Goal: Transaction & Acquisition: Book appointment/travel/reservation

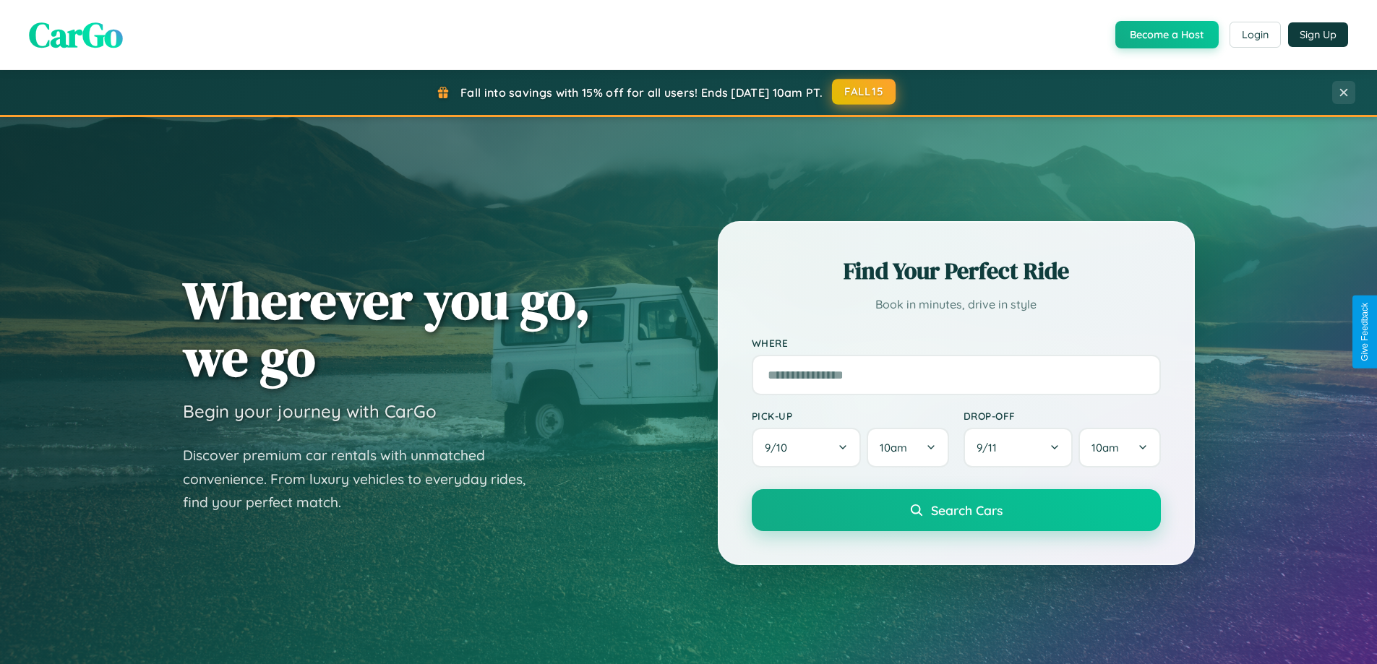
click at [865, 92] on button "FALL15" at bounding box center [864, 92] width 64 height 26
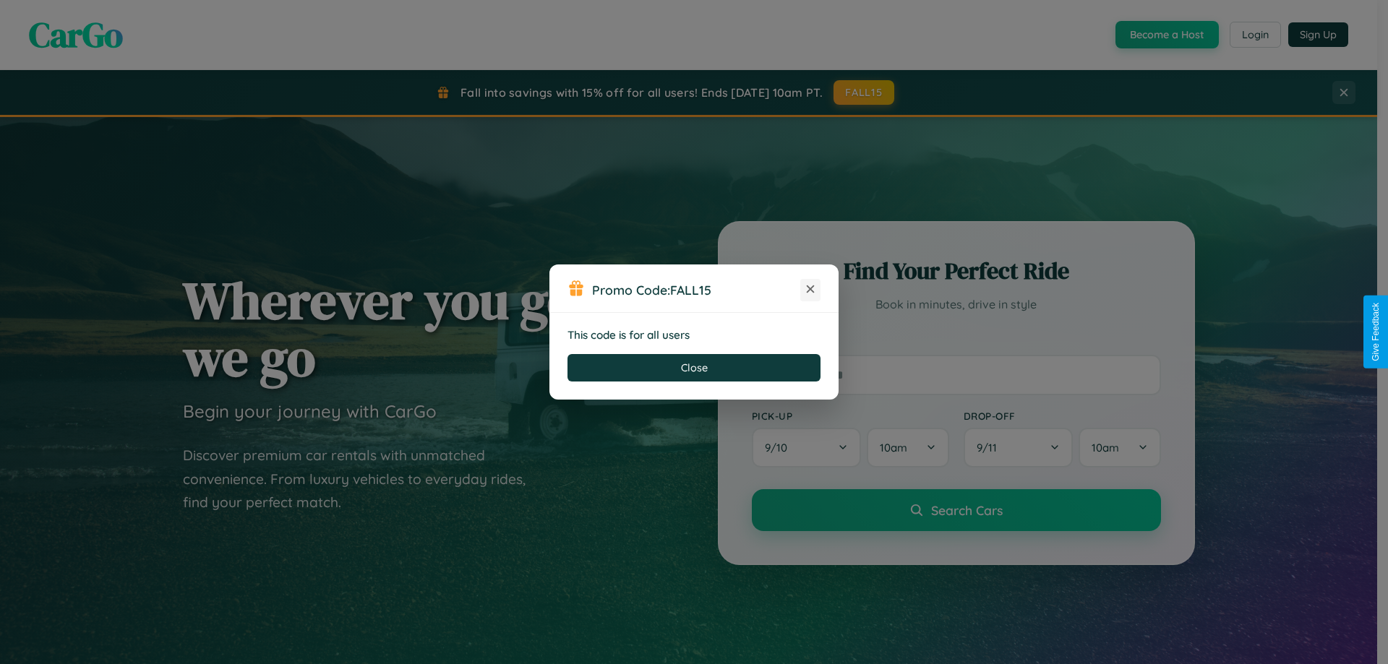
click at [810, 290] on icon at bounding box center [810, 289] width 14 height 14
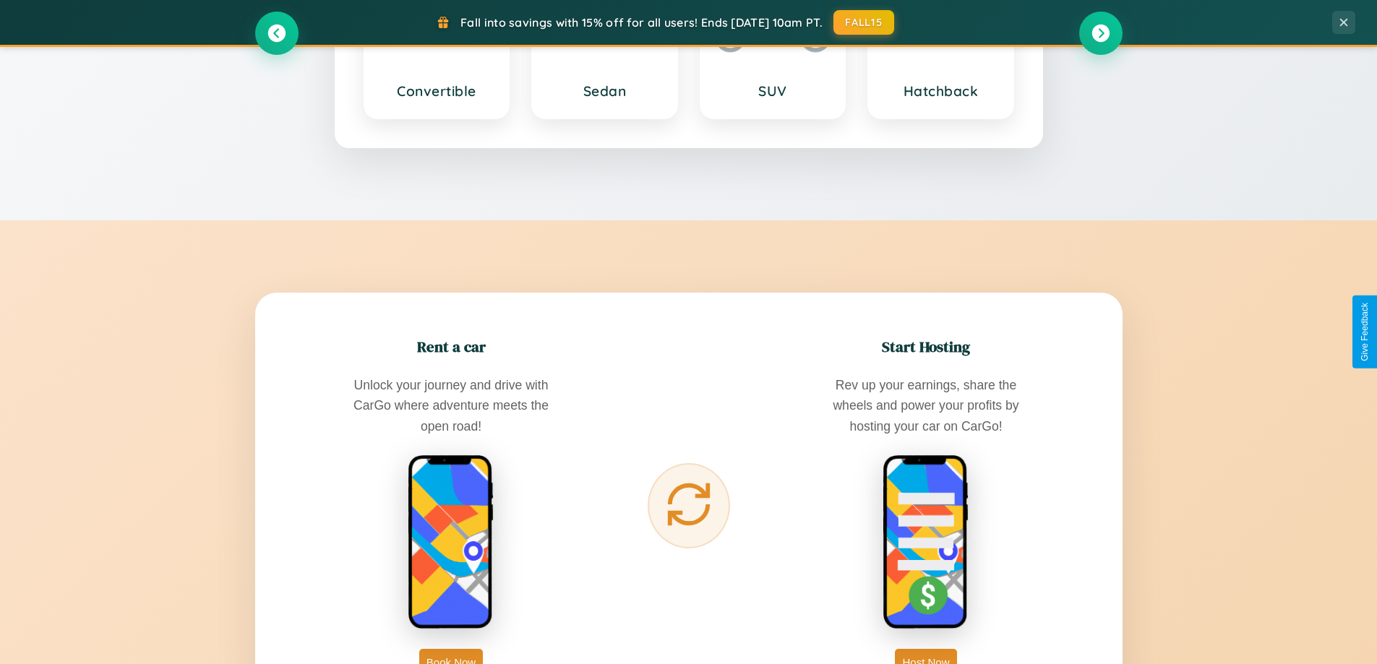
scroll to position [2323, 0]
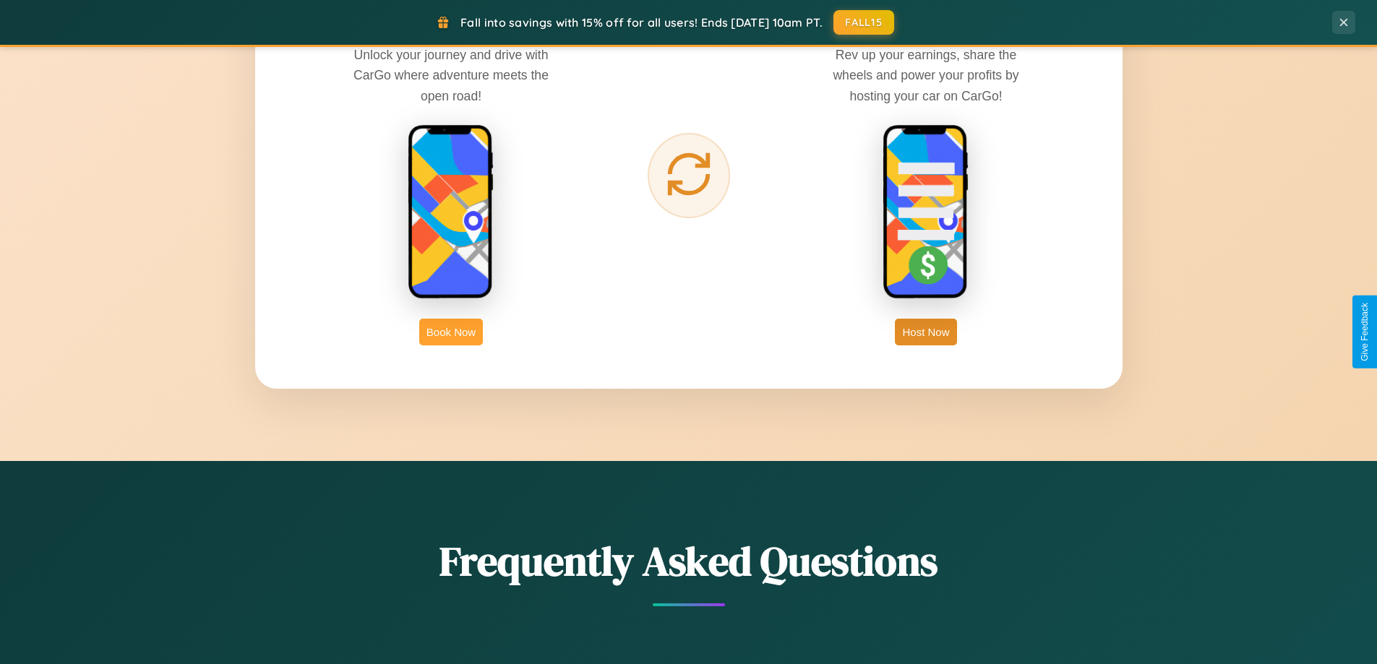
click at [451, 332] on button "Book Now" at bounding box center [451, 332] width 64 height 27
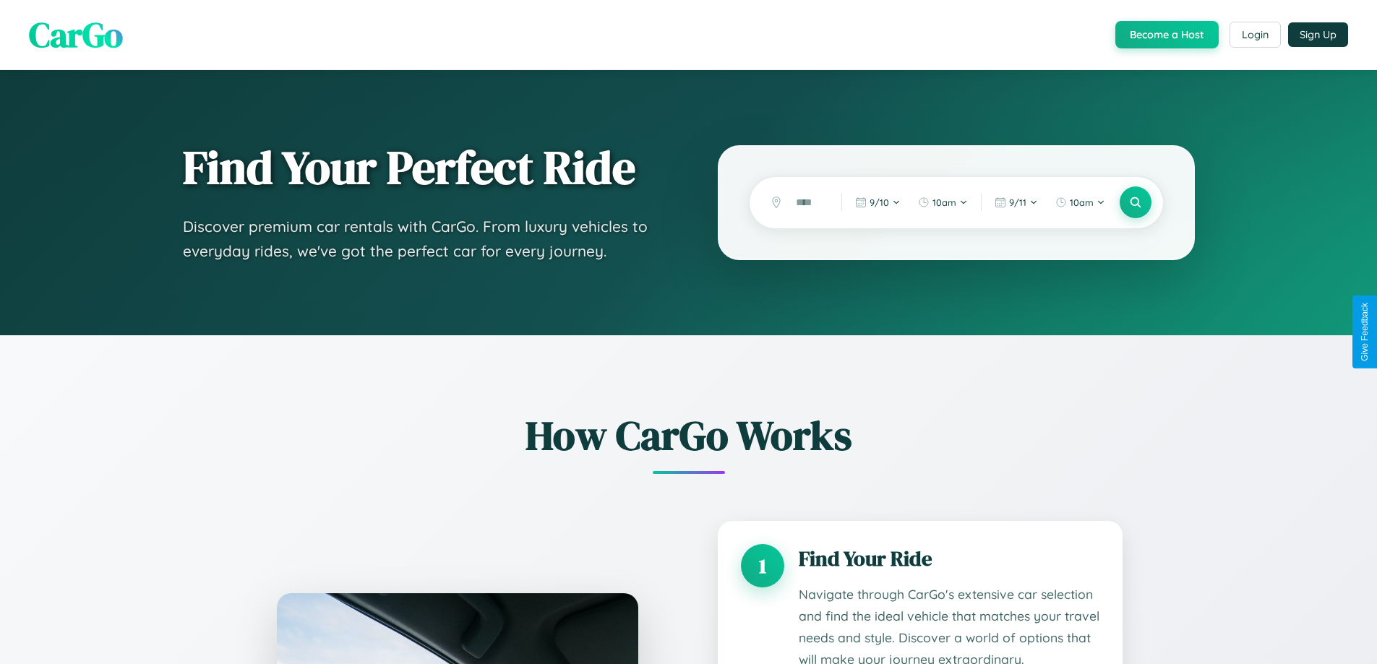
scroll to position [1205, 0]
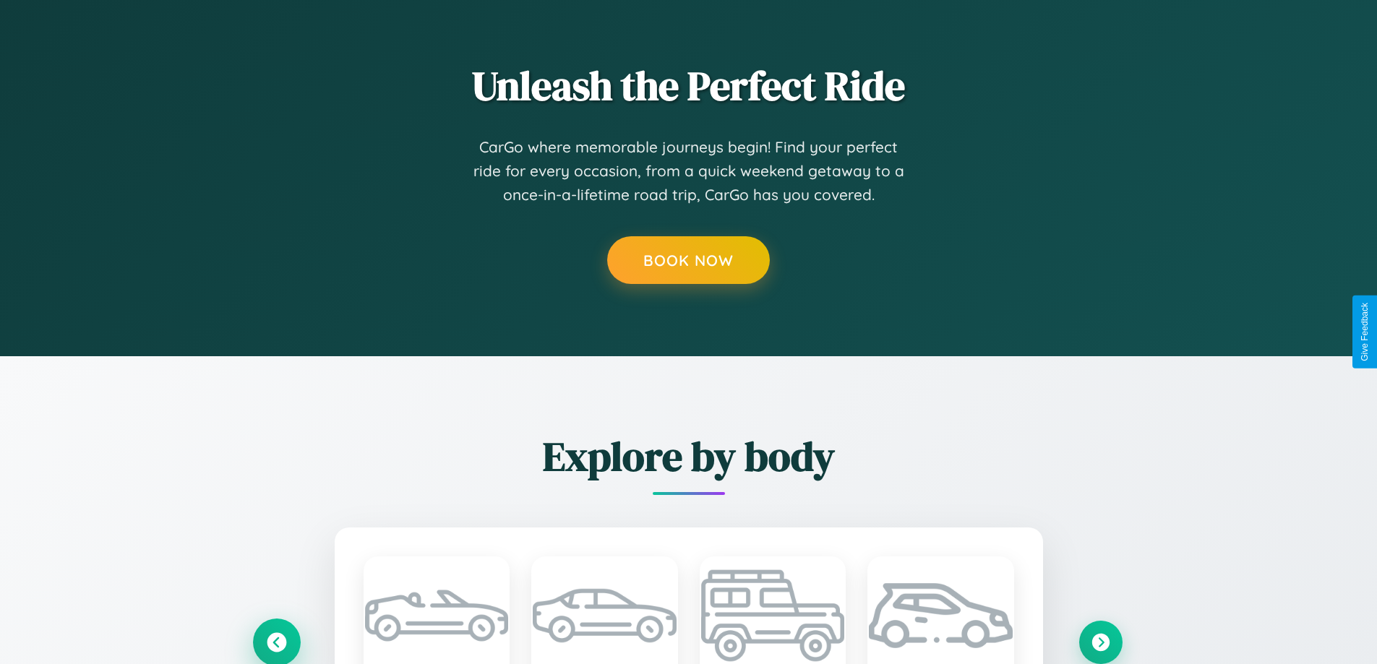
click at [276, 641] on icon at bounding box center [277, 642] width 24 height 24
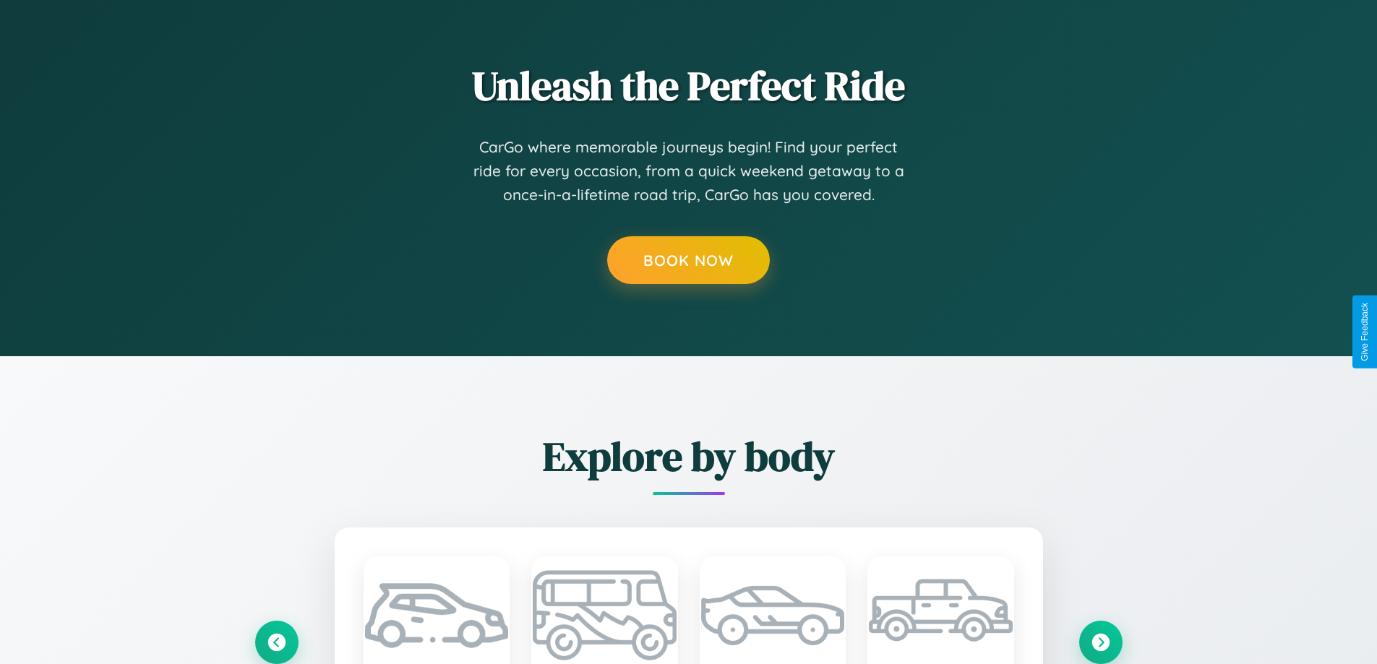
scroll to position [0, 0]
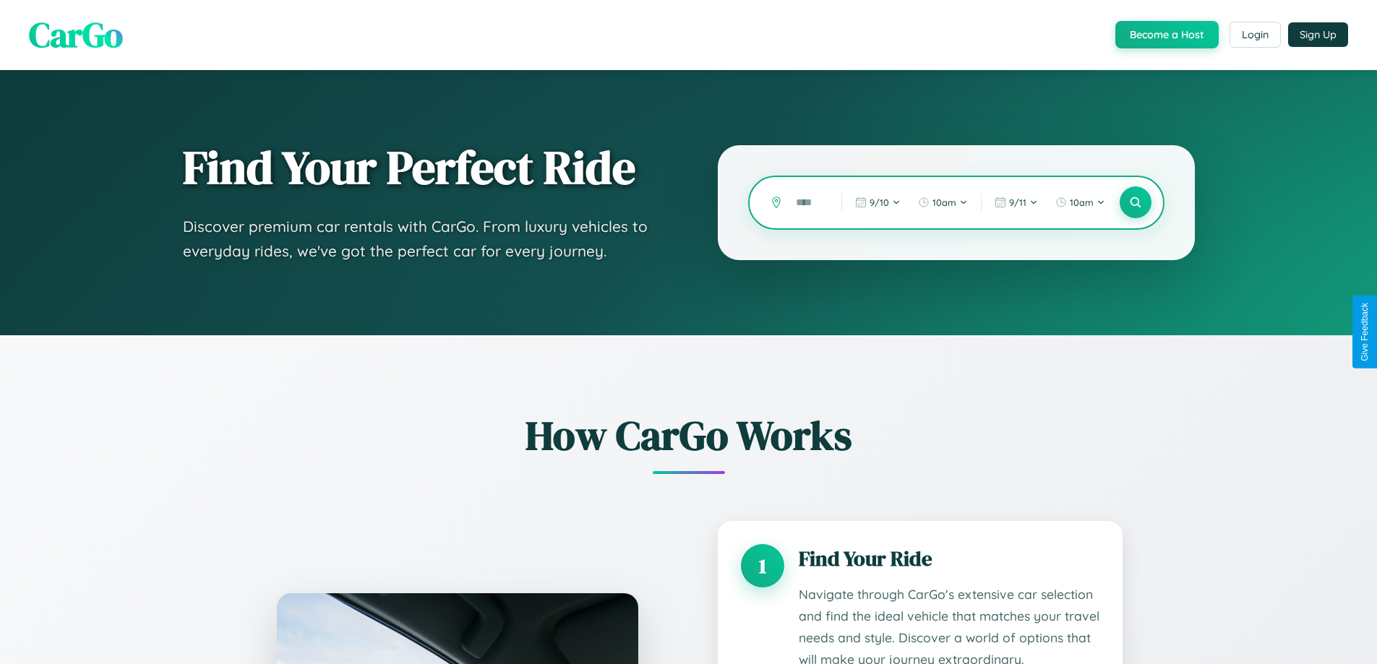
click at [808, 202] on input "text" at bounding box center [808, 202] width 38 height 25
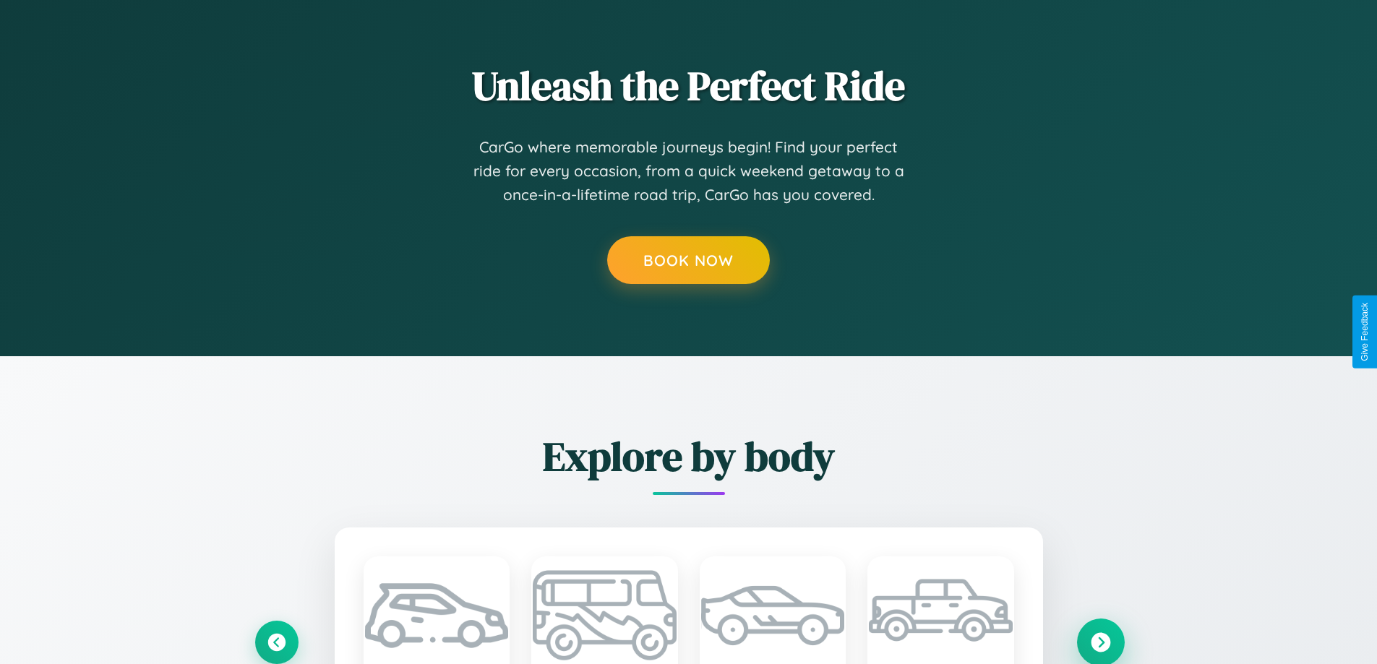
scroll to position [1205, 0]
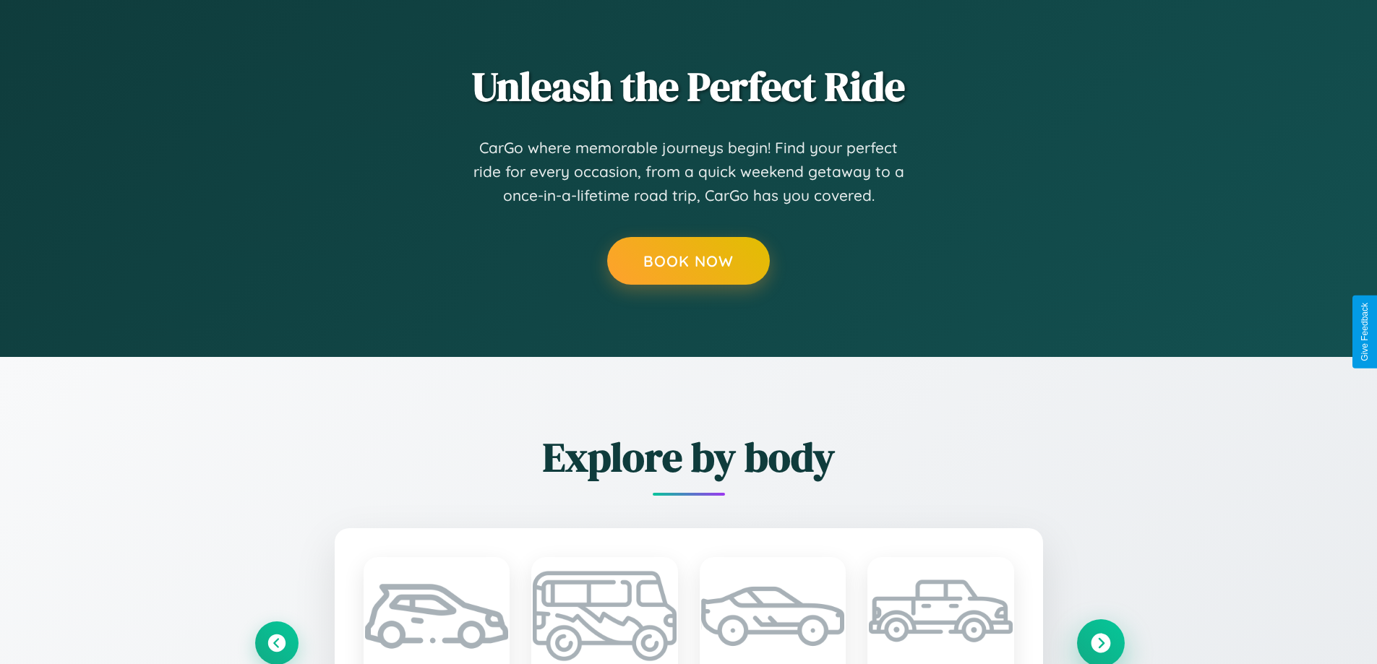
click at [1100, 643] on icon at bounding box center [1101, 643] width 20 height 20
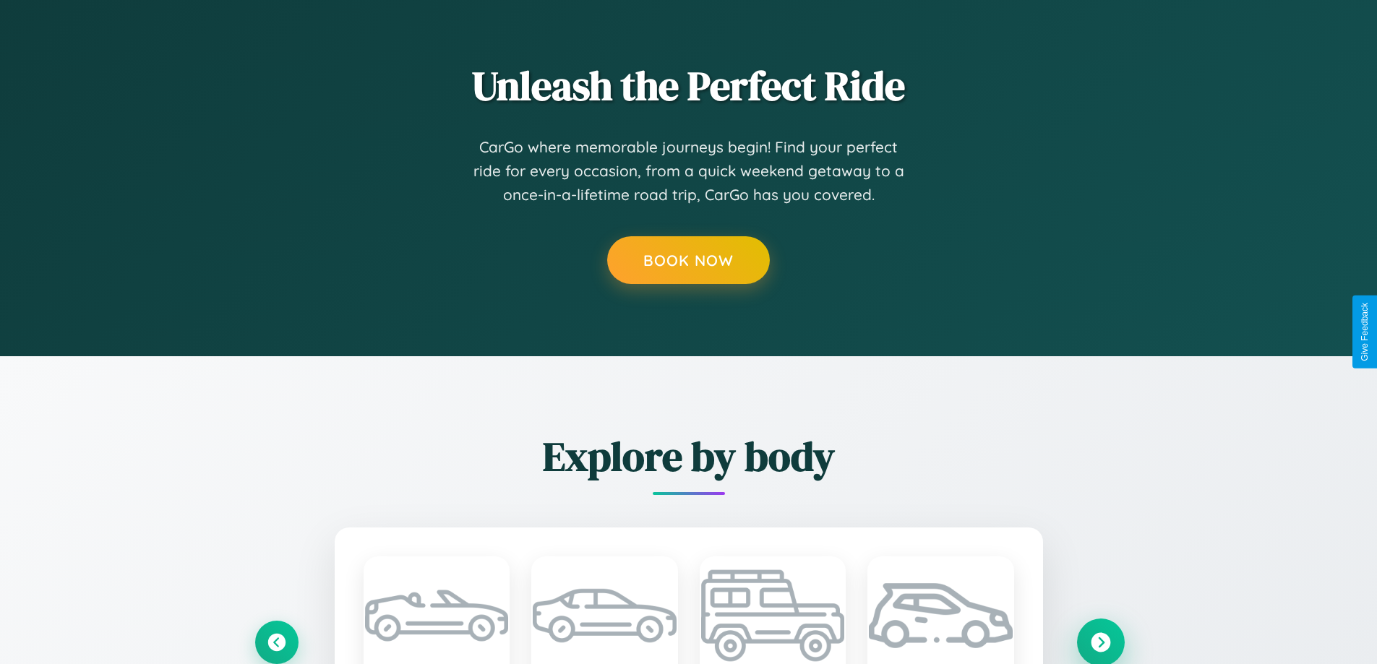
scroll to position [0, 0]
click at [1100, 641] on icon at bounding box center [1101, 643] width 20 height 20
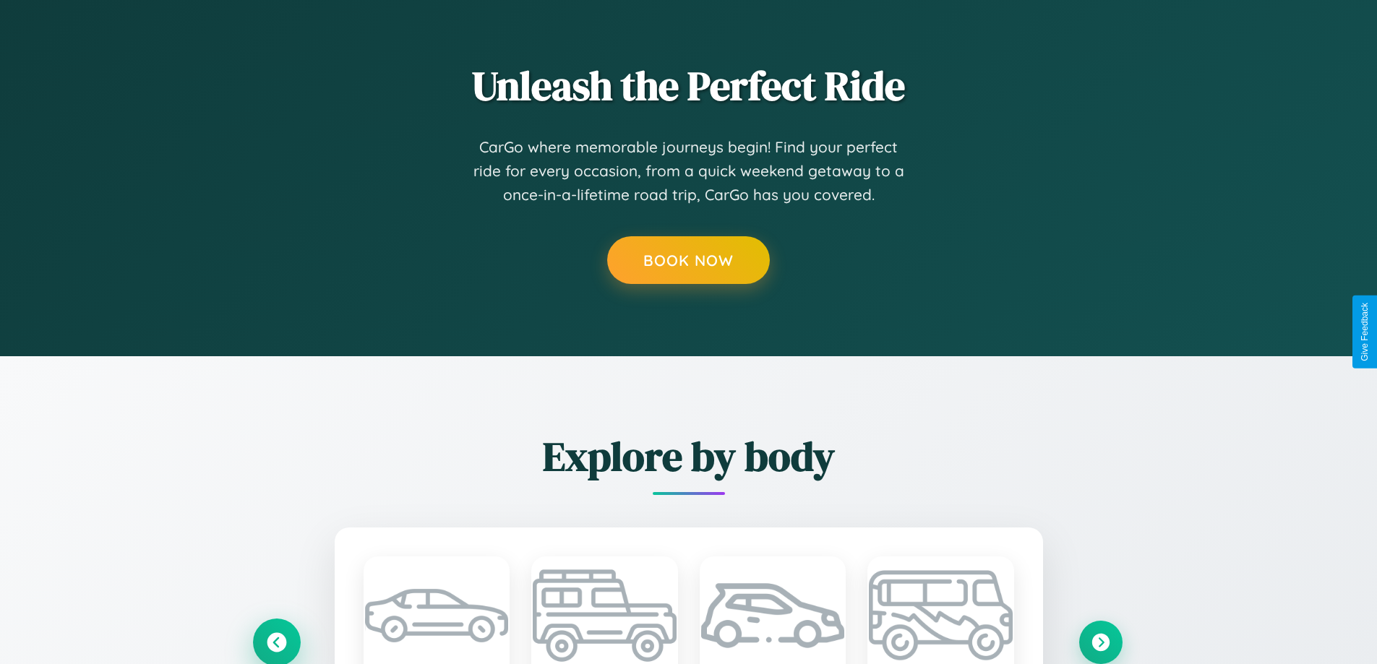
click at [276, 641] on icon at bounding box center [277, 642] width 24 height 24
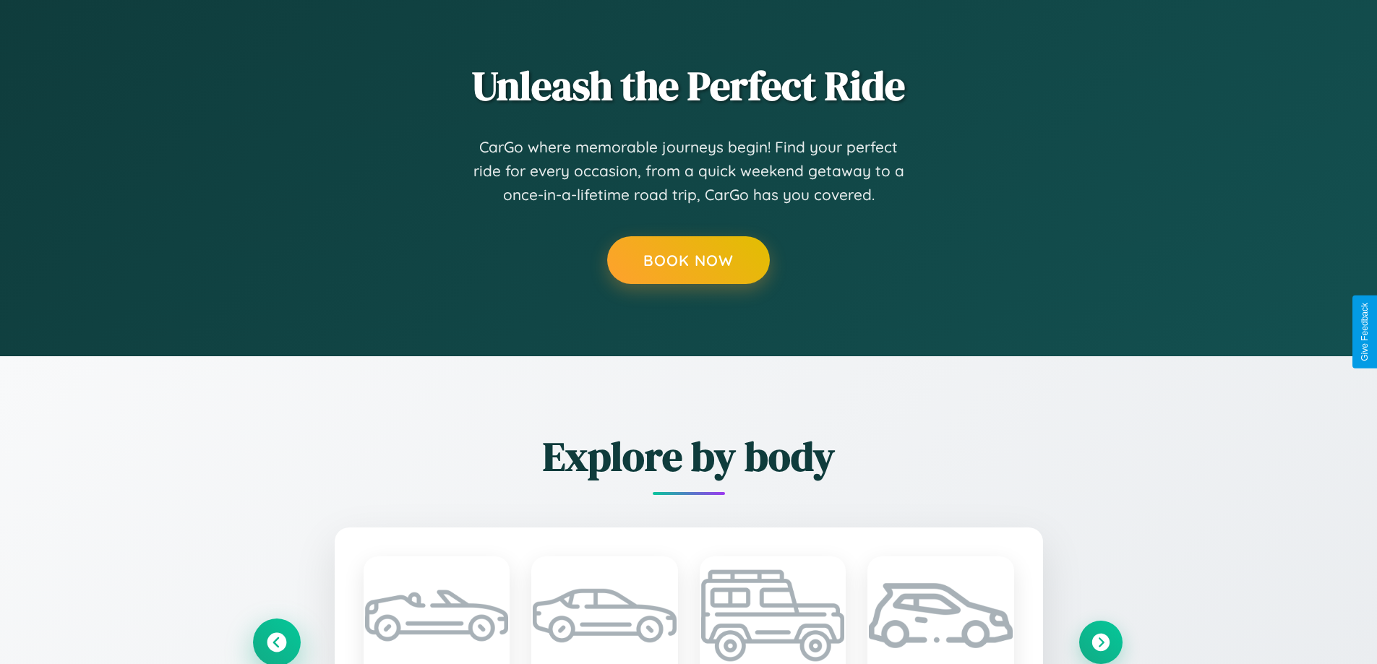
click at [276, 641] on icon at bounding box center [277, 642] width 24 height 24
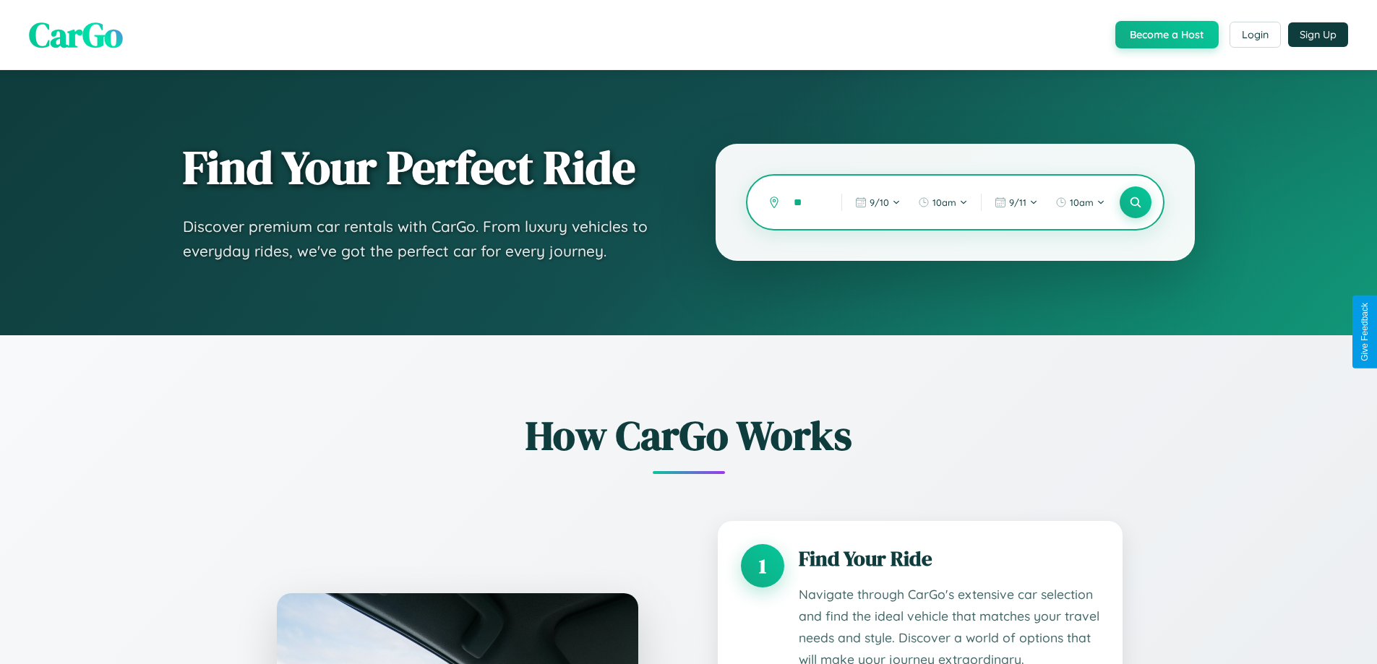
type input "*"
type input "*********"
click at [1135, 202] on icon at bounding box center [1136, 203] width 14 height 14
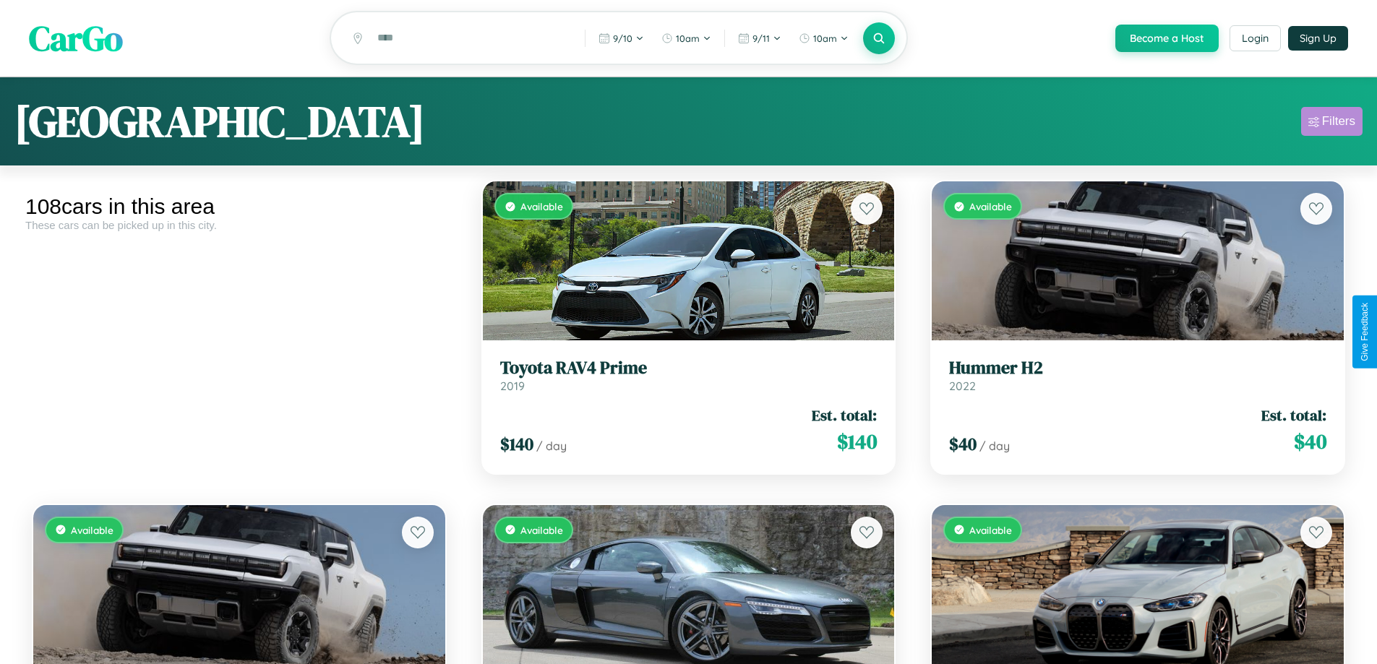
click at [1332, 124] on div "Filters" at bounding box center [1338, 121] width 33 height 14
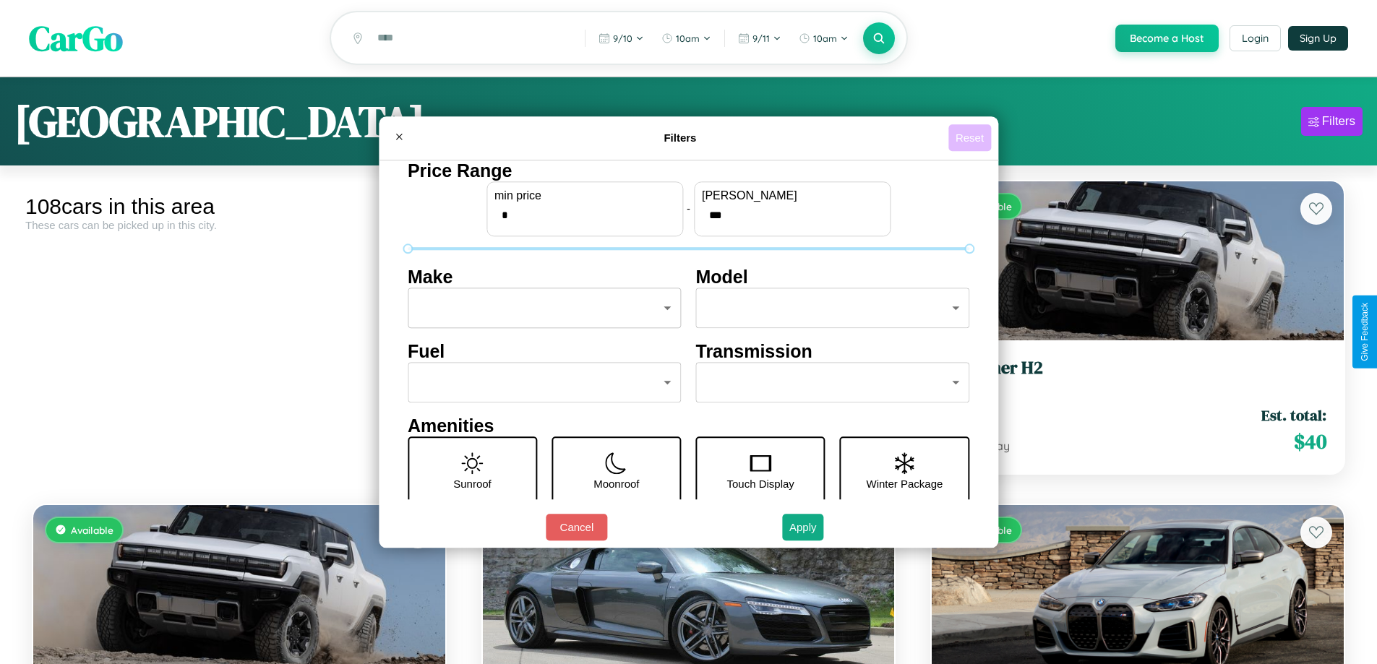
click at [972, 137] on button "Reset" at bounding box center [970, 137] width 43 height 27
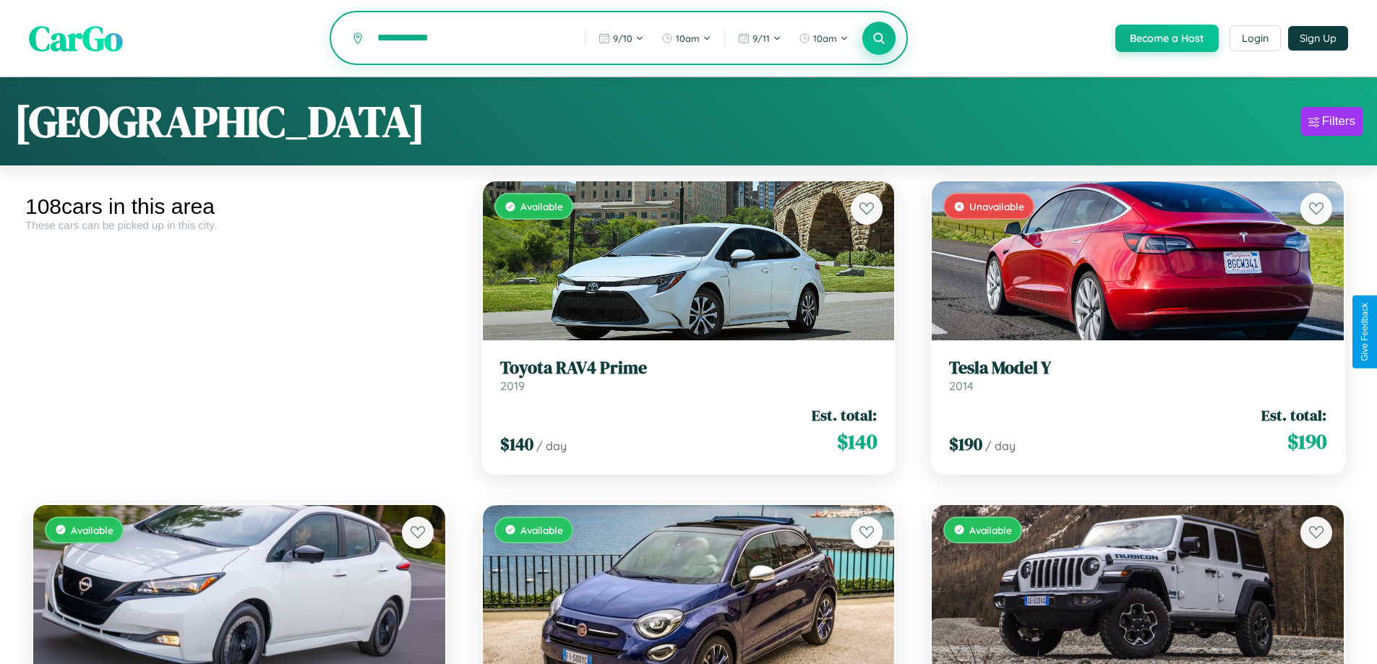
type input "**********"
click at [878, 39] on icon at bounding box center [880, 38] width 14 height 14
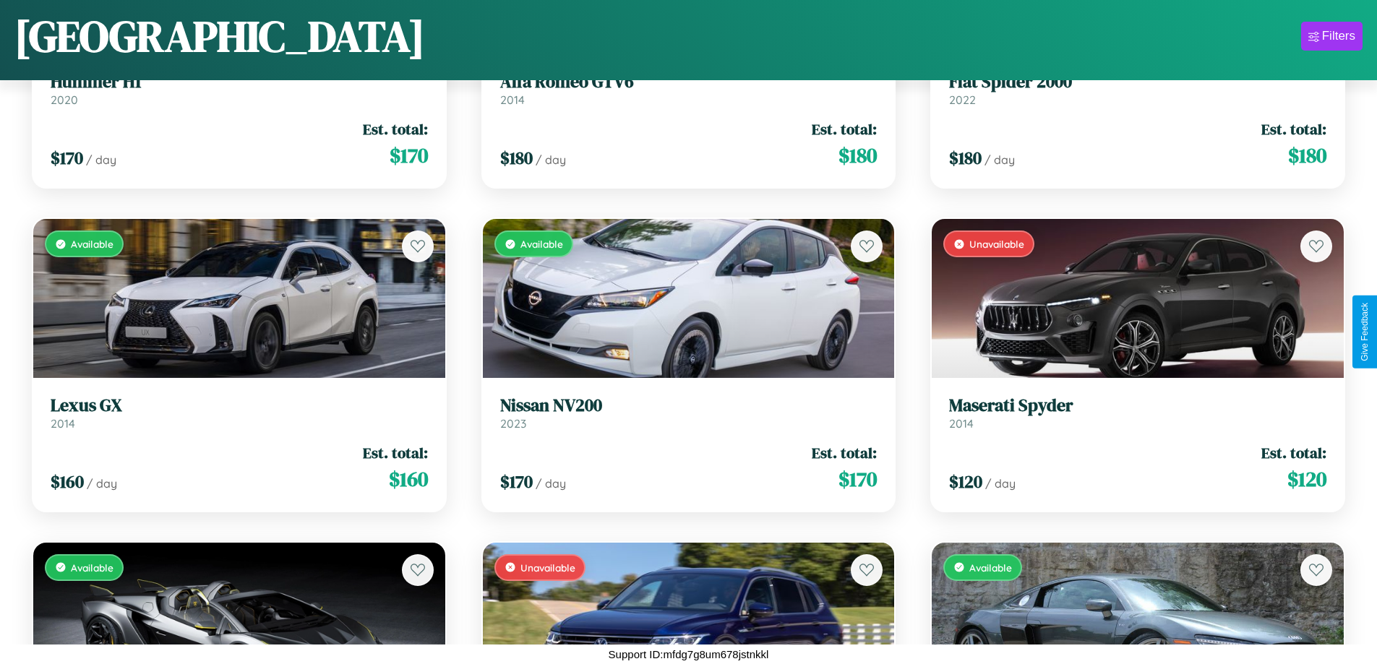
scroll to position [2794, 0]
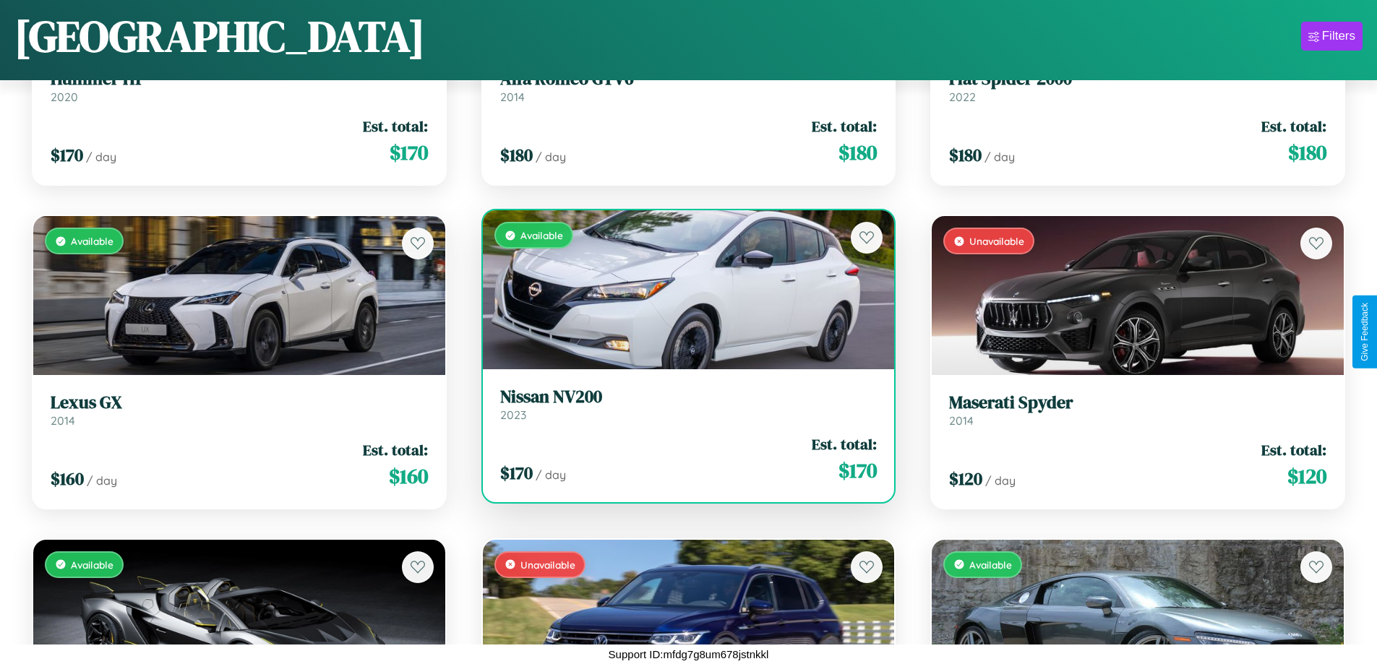
click at [683, 404] on h3 "Nissan NV200" at bounding box center [688, 397] width 377 height 21
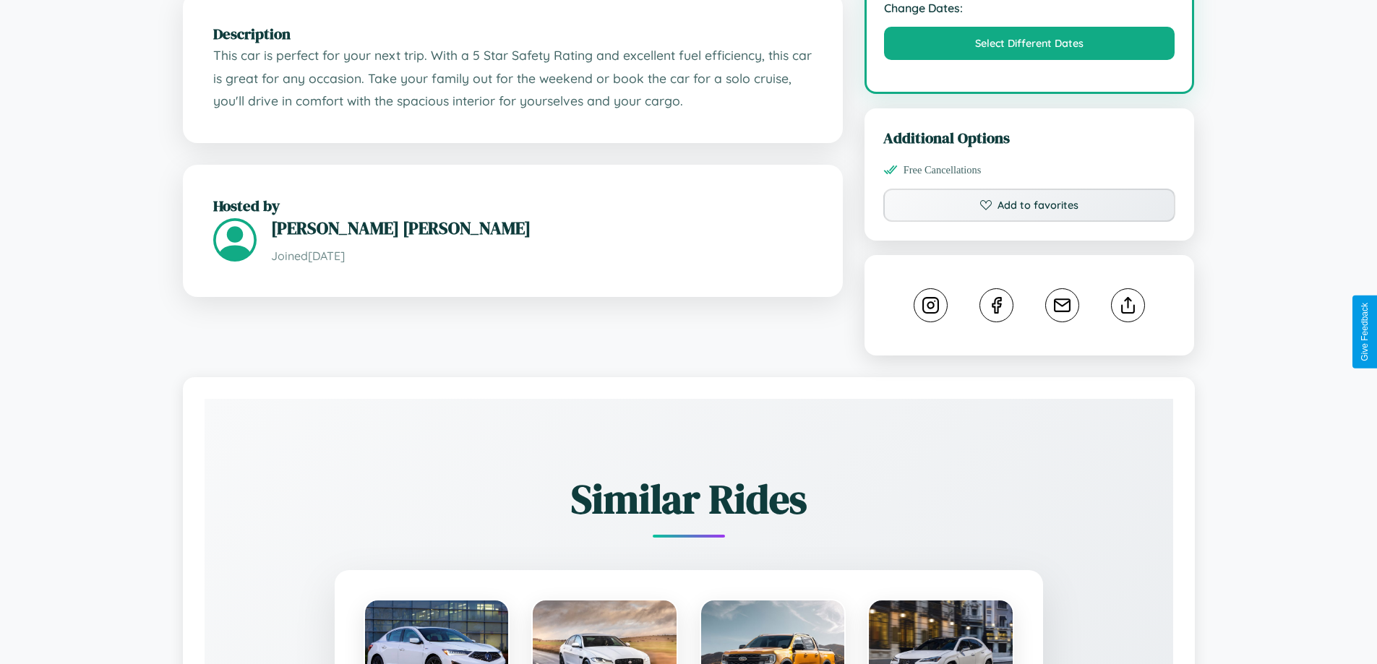
scroll to position [819, 0]
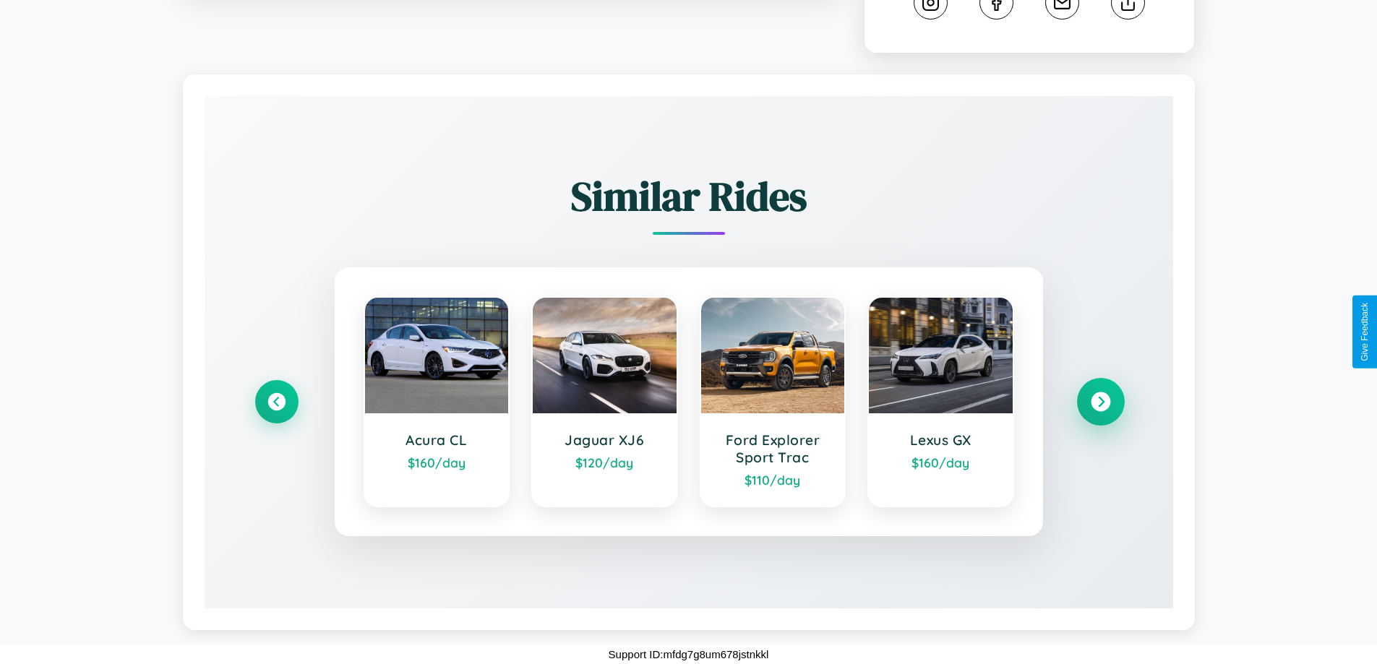
click at [1100, 402] on icon at bounding box center [1101, 403] width 20 height 20
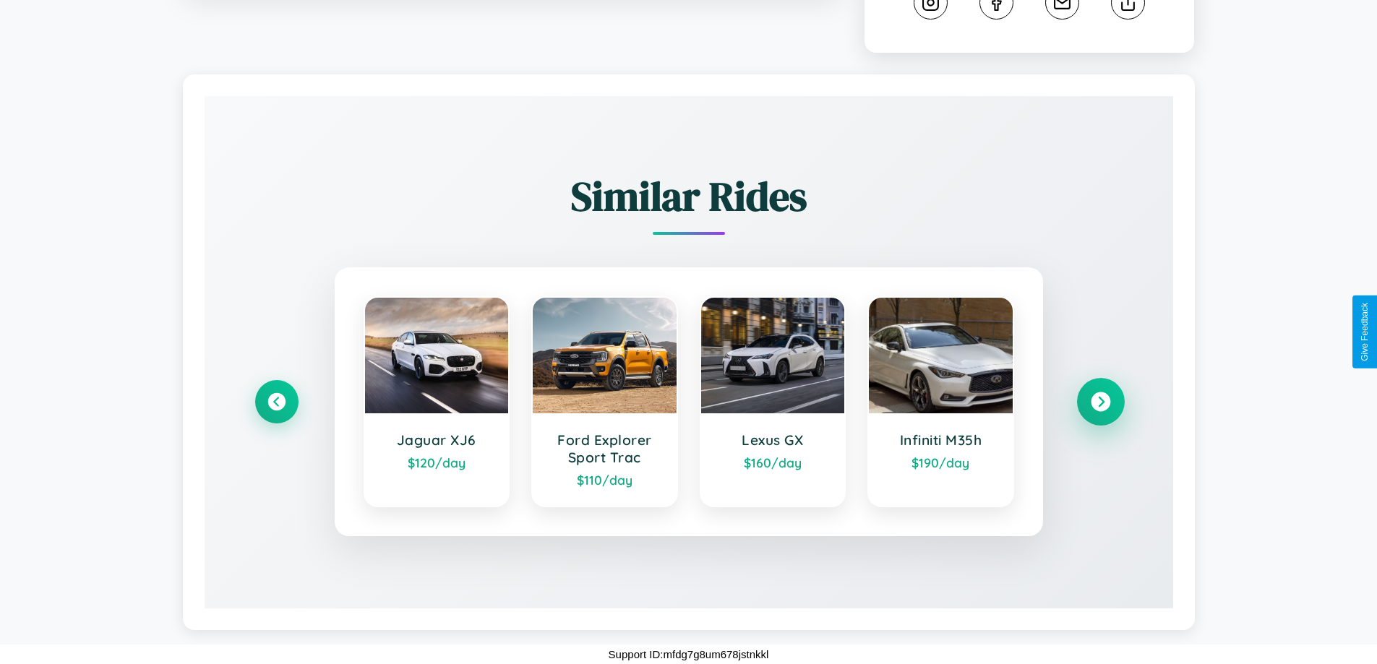
click at [1100, 402] on icon at bounding box center [1101, 403] width 20 height 20
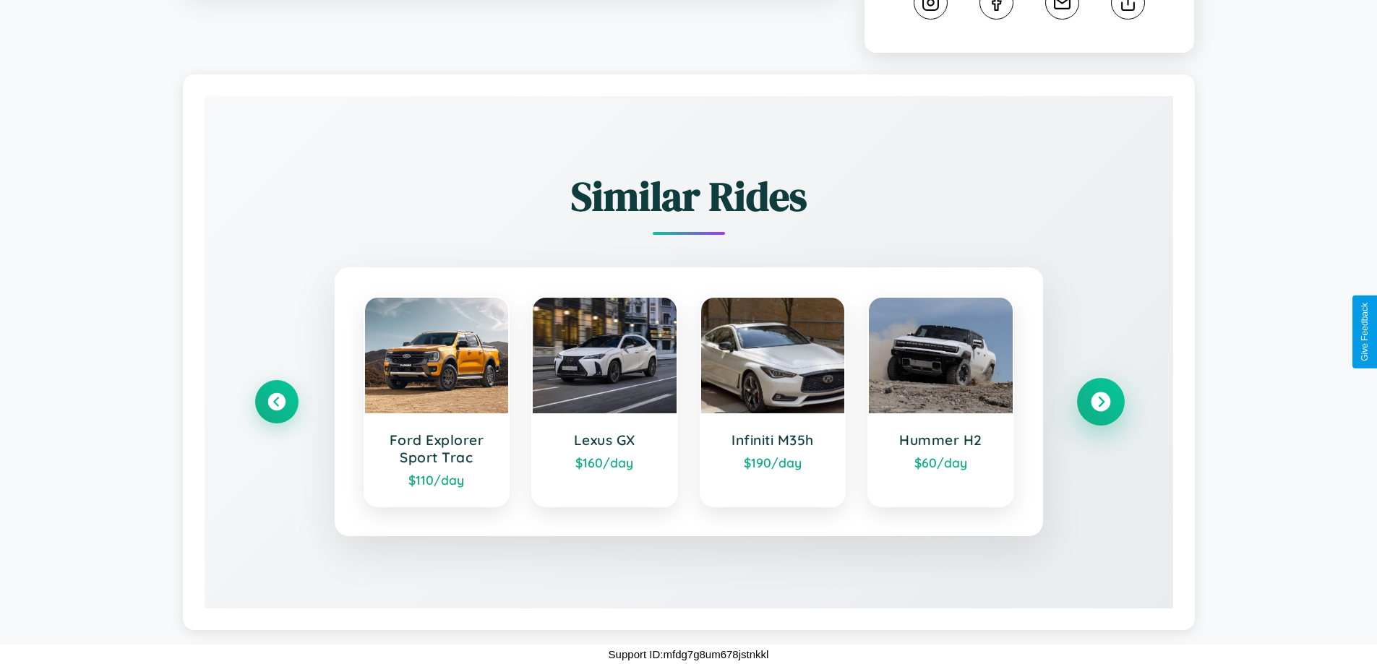
click at [1100, 402] on icon at bounding box center [1101, 403] width 20 height 20
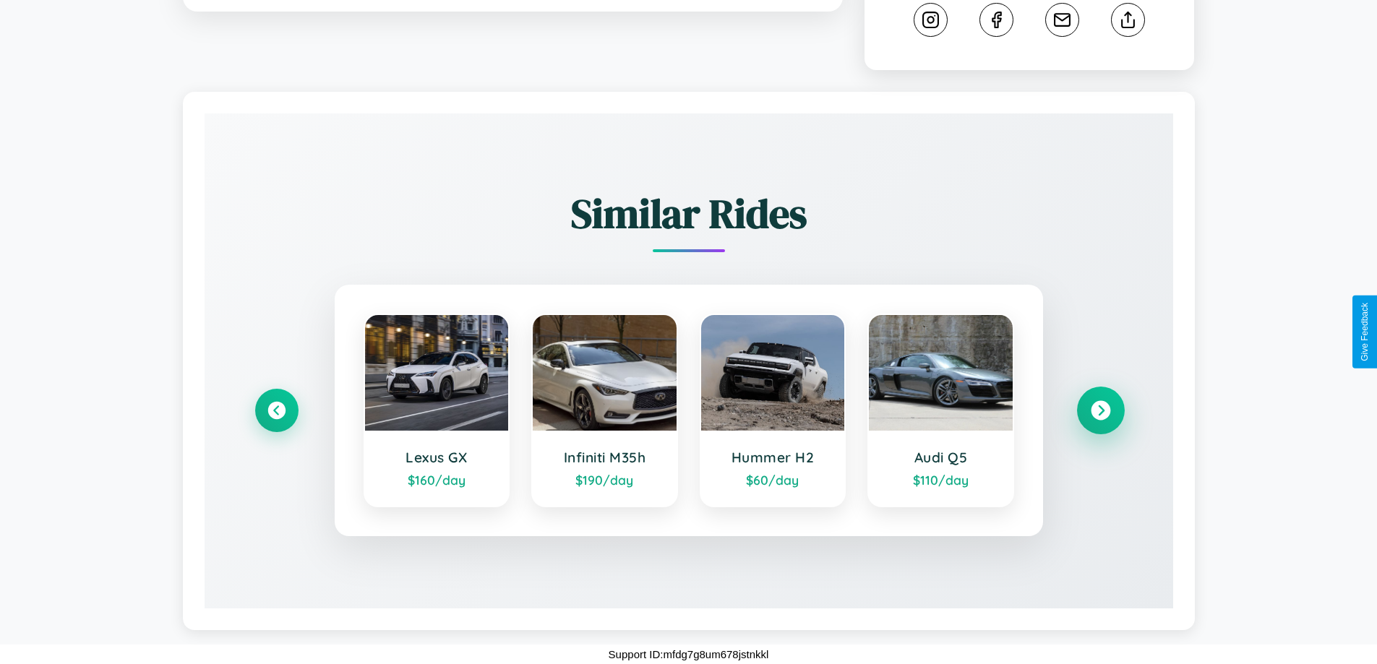
click at [1100, 411] on icon at bounding box center [1101, 411] width 20 height 20
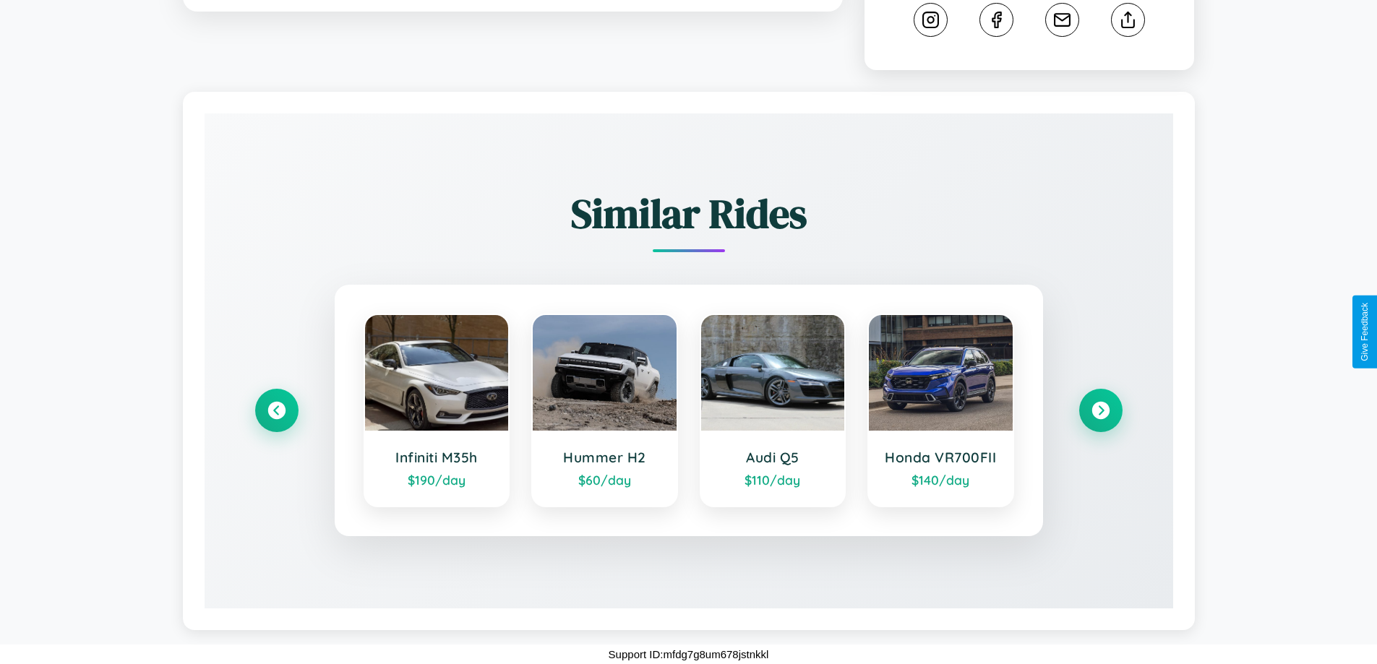
scroll to position [0, 0]
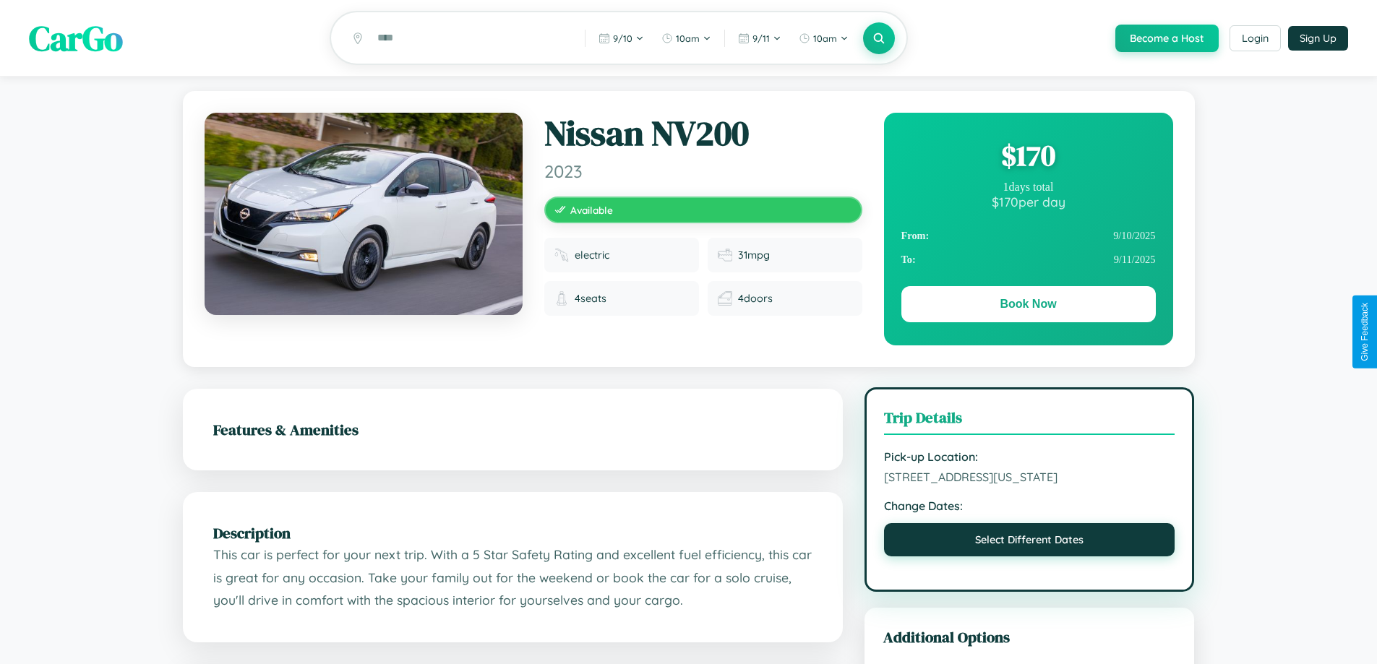
click at [1030, 557] on button "Select Different Dates" at bounding box center [1029, 539] width 291 height 33
select select "*"
select select "****"
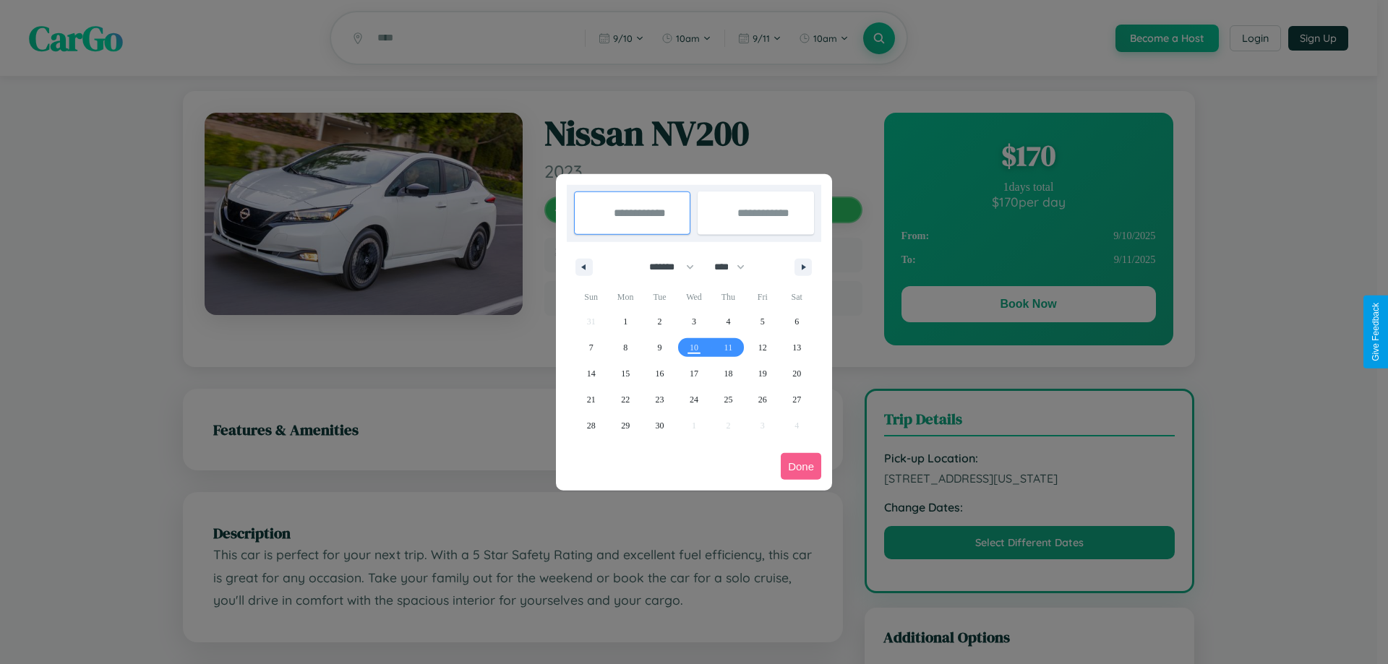
click at [665, 267] on select "******* ******** ***** ***** *** **** **** ****** ********* ******* ******** **…" at bounding box center [668, 267] width 61 height 24
select select "*"
drag, startPoint x: 736, startPoint y: 267, endPoint x: 694, endPoint y: 290, distance: 47.9
click at [736, 267] on select "**** **** **** **** **** **** **** **** **** **** **** **** **** **** **** ****…" at bounding box center [728, 267] width 43 height 24
select select "****"
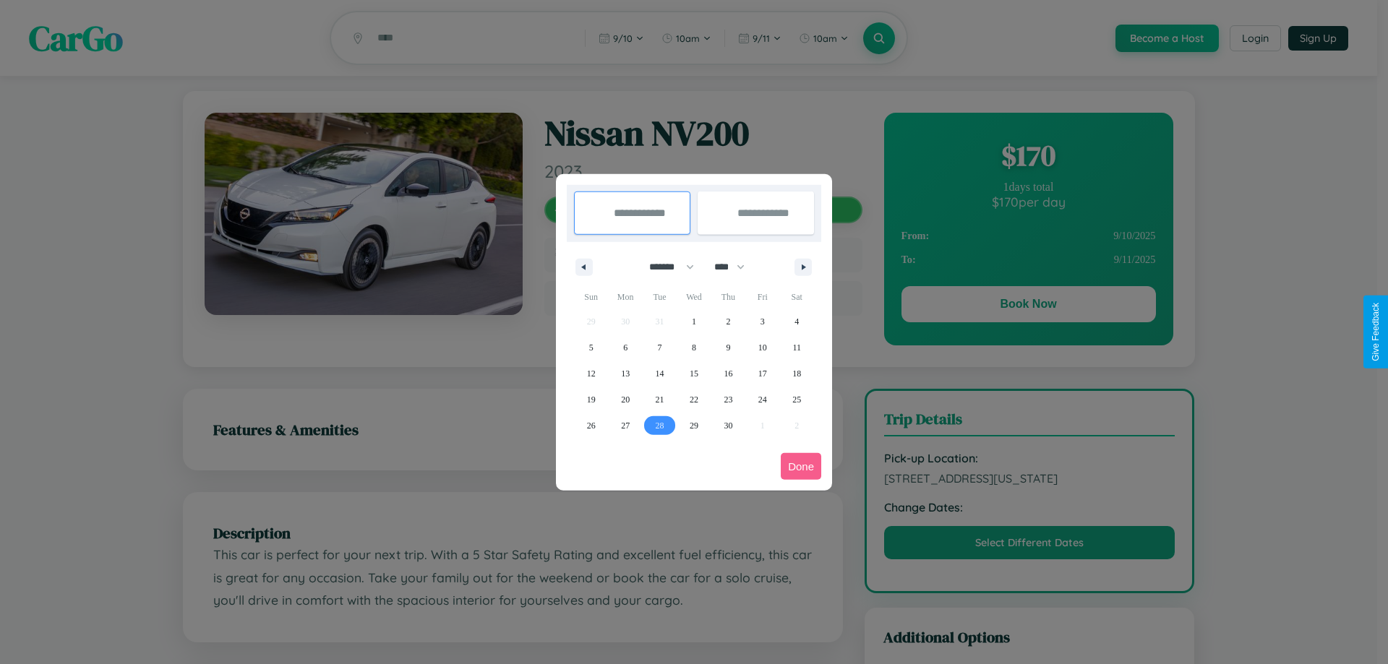
click at [659, 425] on span "28" at bounding box center [660, 426] width 9 height 26
type input "**********"
click at [693, 425] on span "29" at bounding box center [694, 426] width 9 height 26
type input "**********"
click at [801, 466] on button "Done" at bounding box center [801, 466] width 40 height 27
